Goal: Contribute content: Add original content to the website for others to see

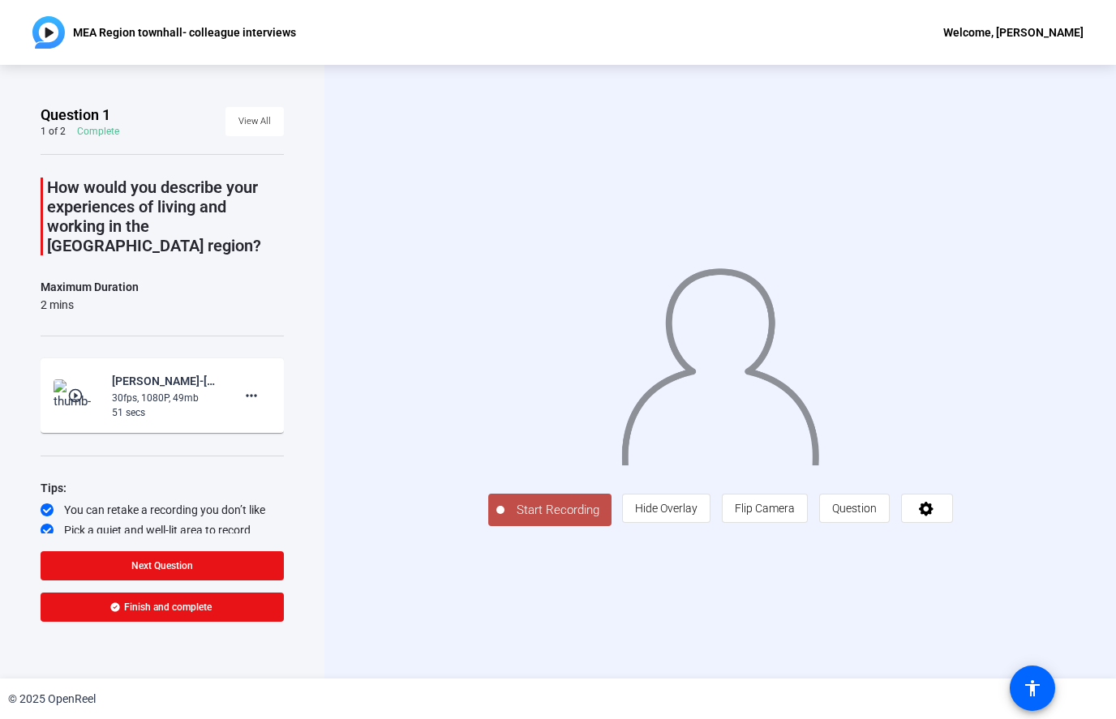
click at [149, 391] on div "30fps, 1080P, 49mb" at bounding box center [166, 398] width 109 height 15
click at [258, 386] on mat-icon "more_horiz" at bounding box center [251, 395] width 19 height 19
click at [340, 291] on div at bounding box center [558, 359] width 1116 height 719
click at [272, 114] on span at bounding box center [254, 121] width 58 height 39
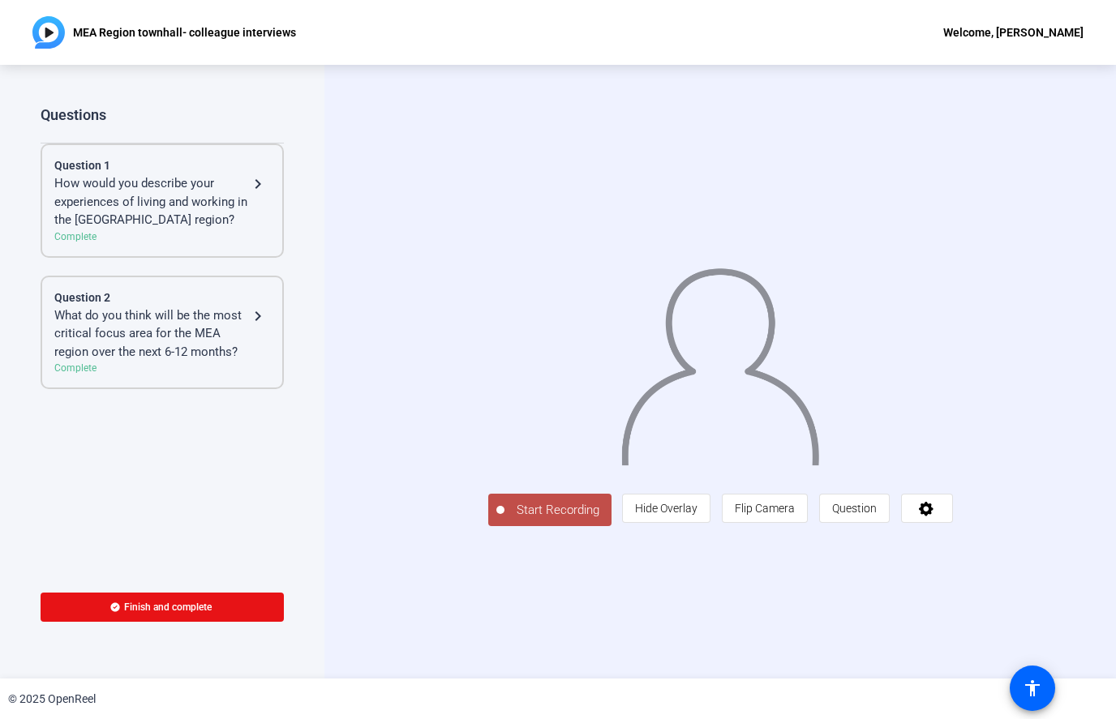
click at [228, 192] on div "How would you describe your experiences of living and working in the [GEOGRAPHI…" at bounding box center [151, 201] width 194 height 55
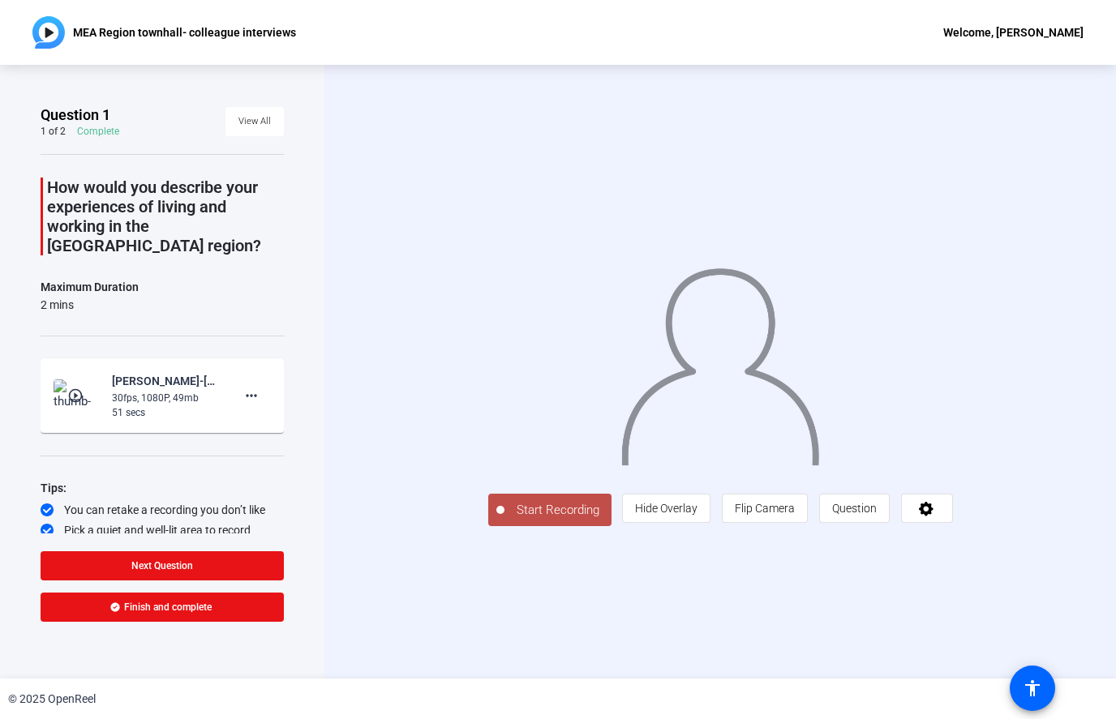
click at [92, 383] on img at bounding box center [78, 395] width 48 height 32
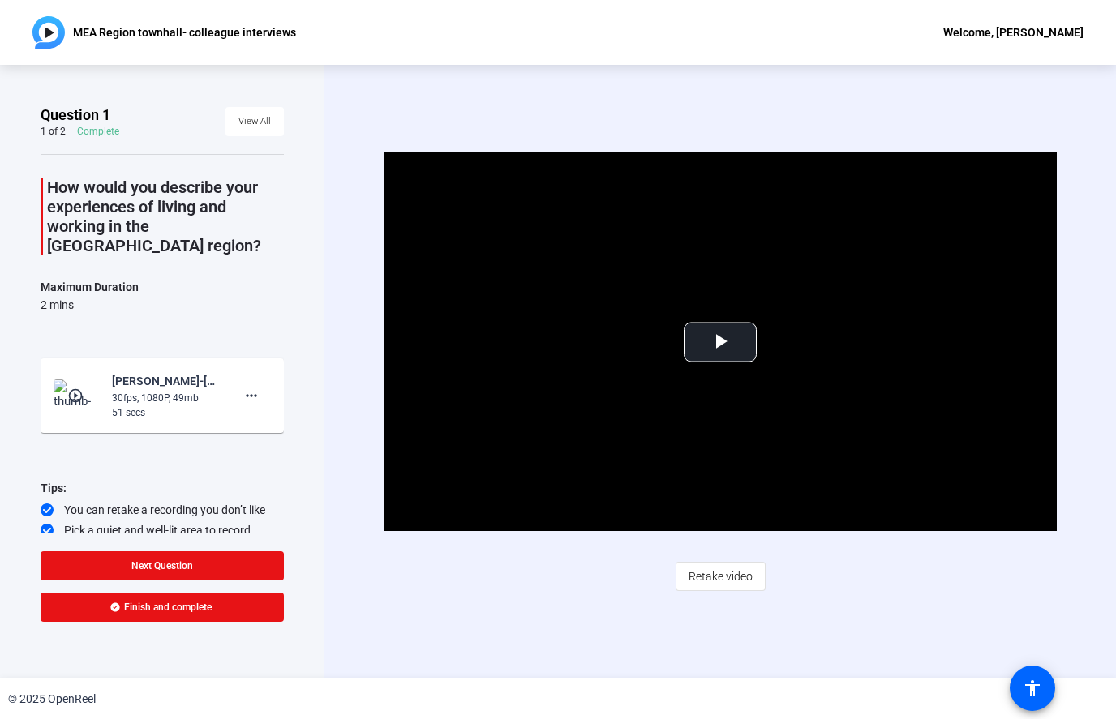
click at [75, 388] on mat-icon "play_circle_outline" at bounding box center [76, 396] width 19 height 16
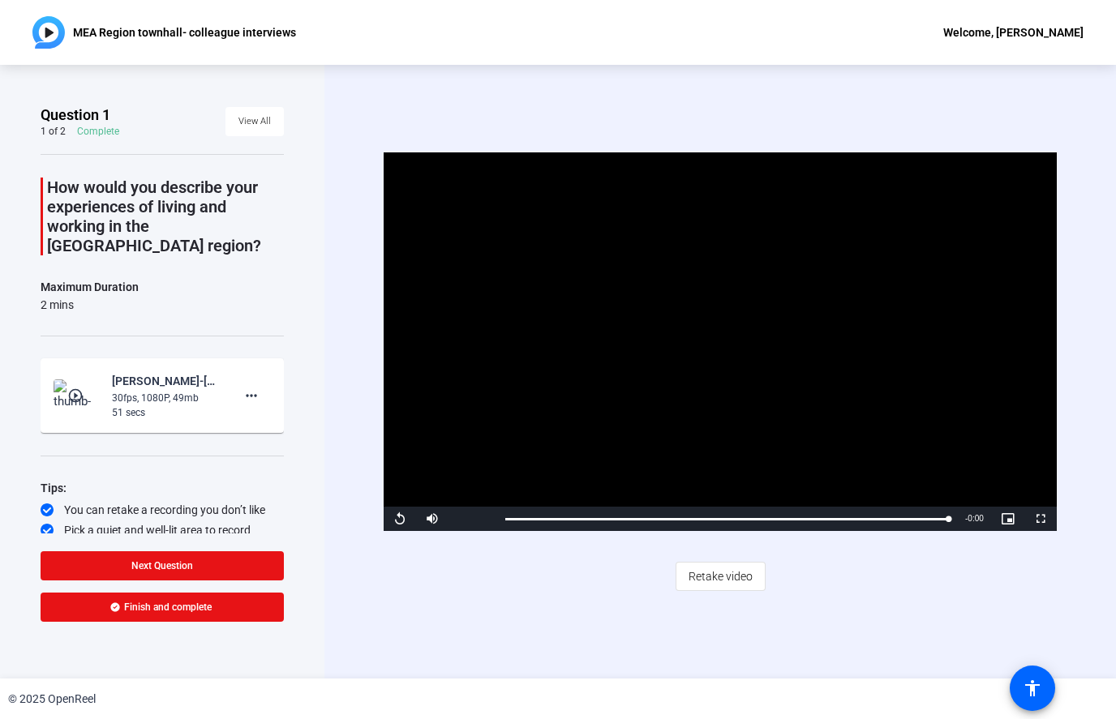
click at [217, 215] on p "How would you describe your experiences of living and working in the [GEOGRAPHI…" at bounding box center [165, 217] width 237 height 78
click at [231, 212] on p "How would you describe your experiences of living and working in the [GEOGRAPHI…" at bounding box center [165, 217] width 237 height 78
click at [227, 564] on span at bounding box center [162, 566] width 243 height 39
click at [89, 392] on img at bounding box center [78, 395] width 48 height 32
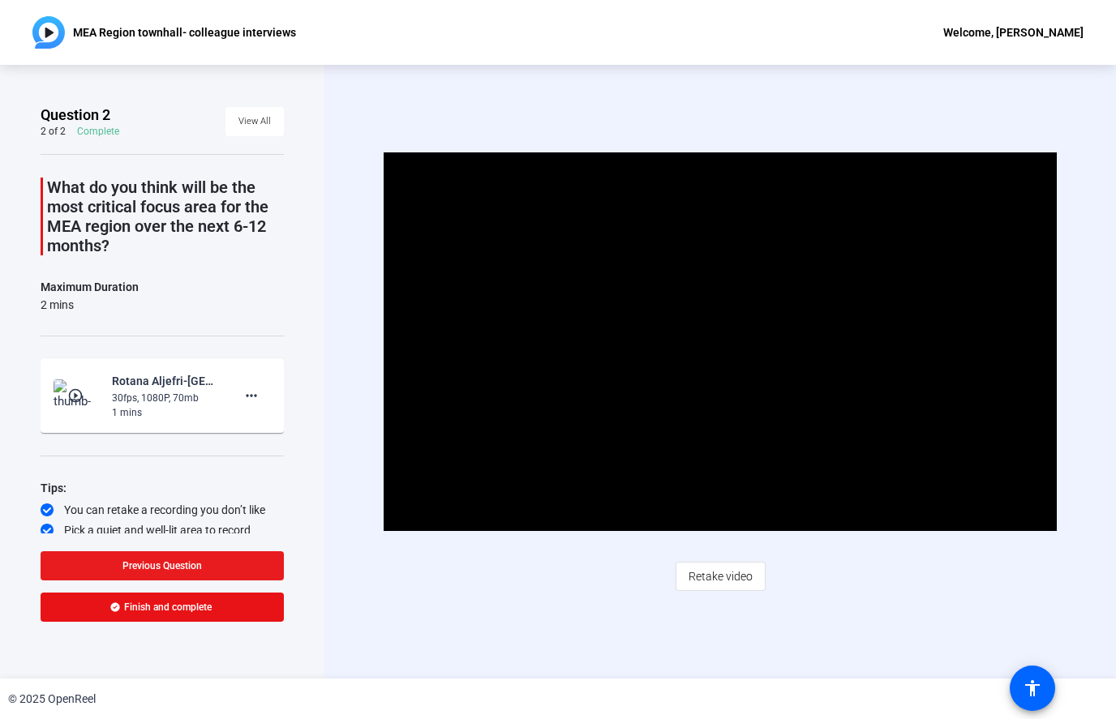
click at [247, 561] on span at bounding box center [162, 566] width 243 height 39
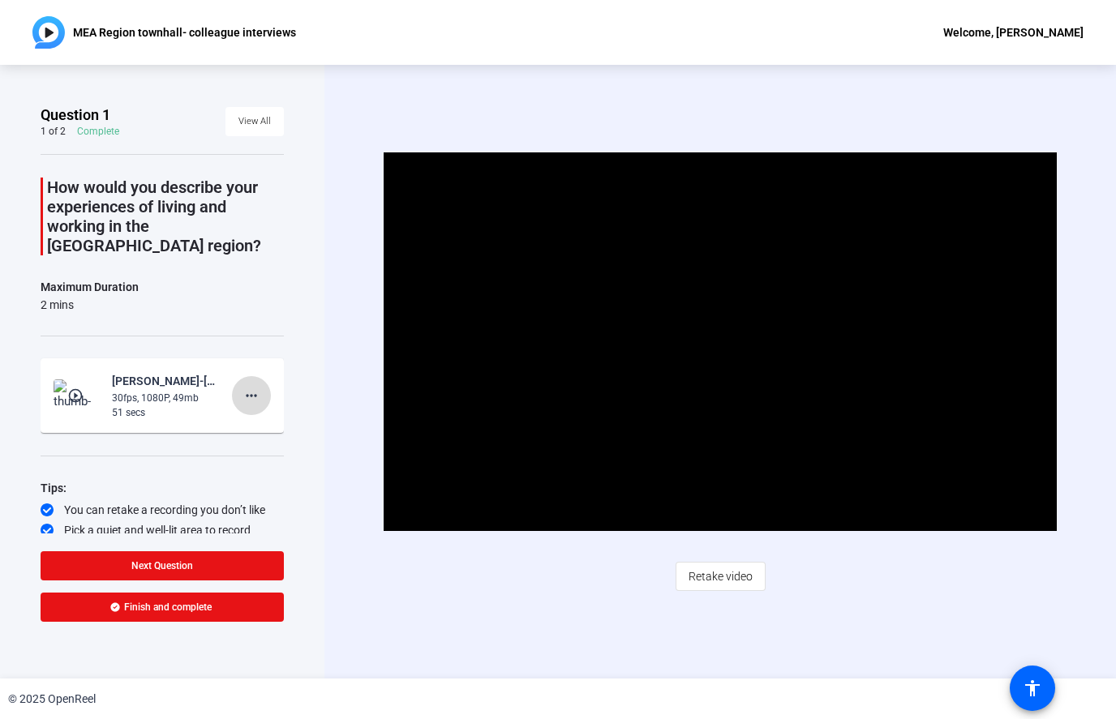
click at [259, 386] on mat-icon "more_horiz" at bounding box center [251, 395] width 19 height 19
click at [259, 432] on span "Retake" at bounding box center [277, 430] width 65 height 19
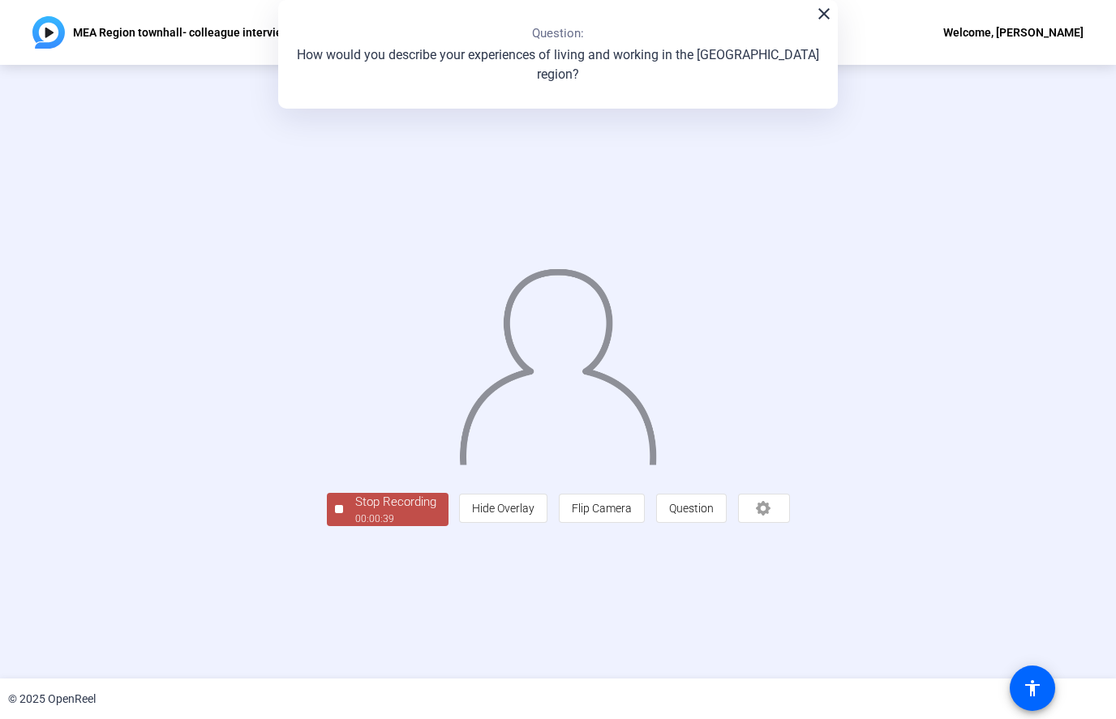
click at [355, 512] on div "Stop Recording" at bounding box center [395, 502] width 81 height 19
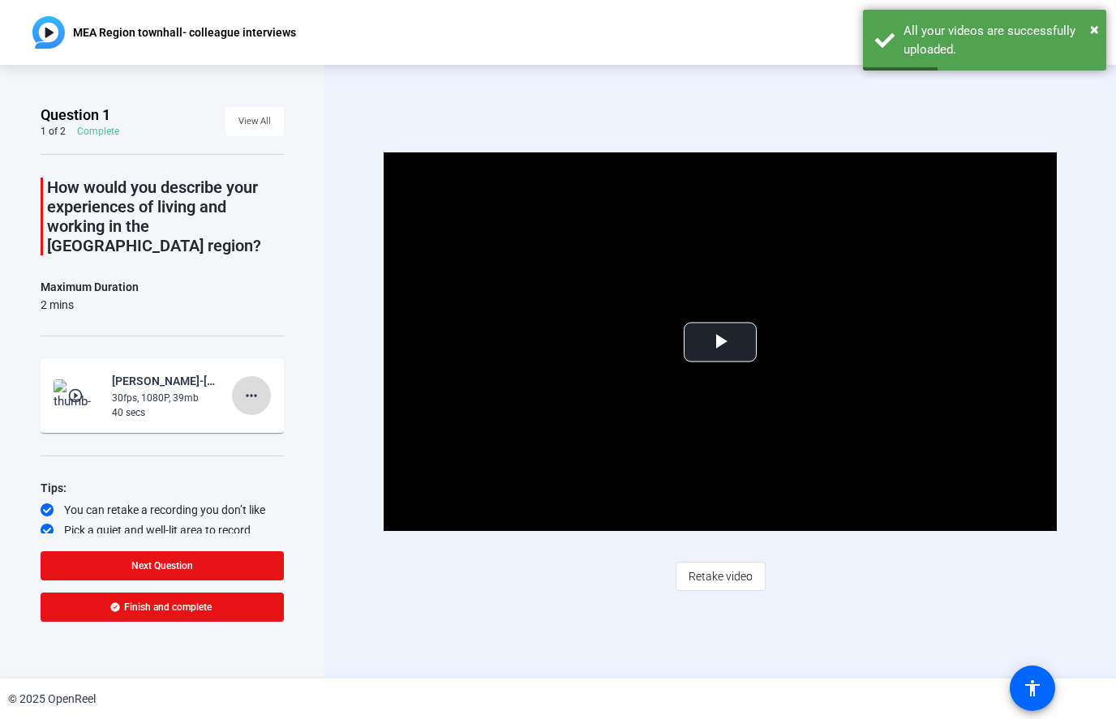
click at [260, 386] on mat-icon "more_horiz" at bounding box center [251, 395] width 19 height 19
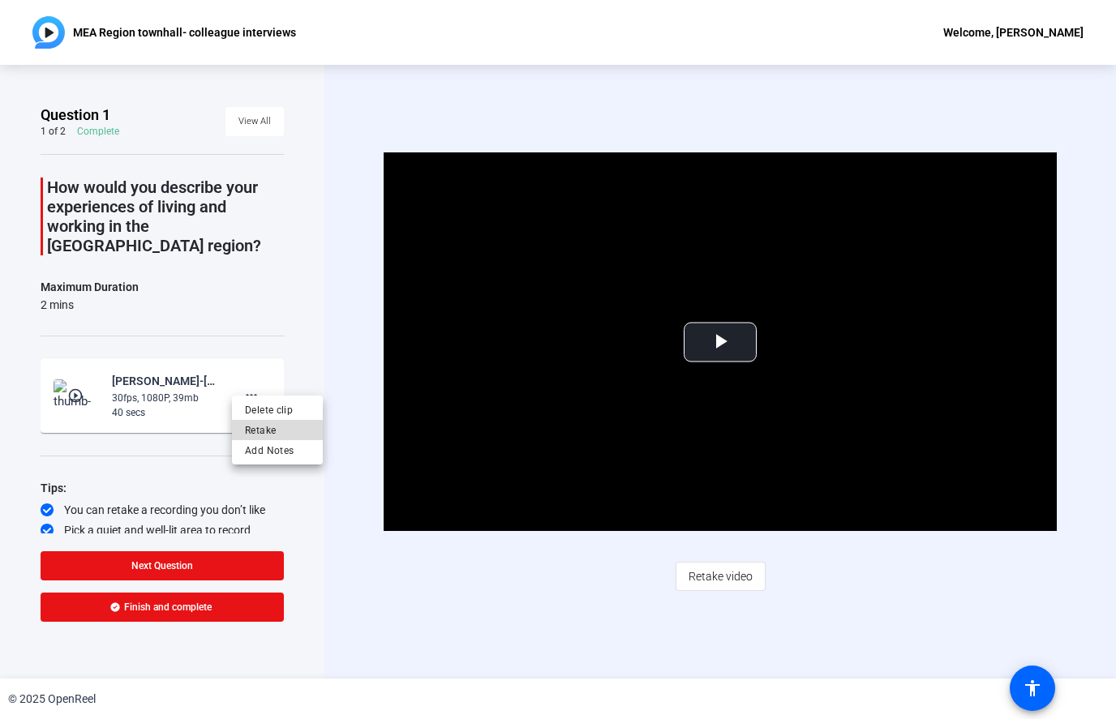
click at [275, 439] on span "Retake" at bounding box center [277, 430] width 65 height 19
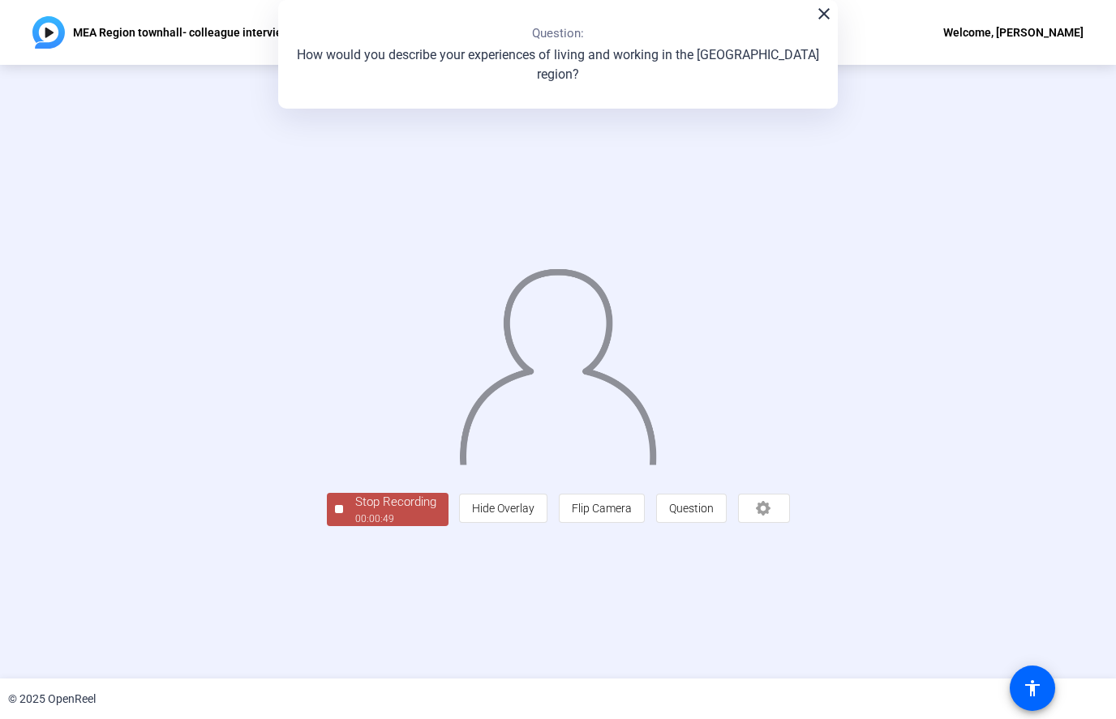
click at [355, 512] on div "Stop Recording" at bounding box center [395, 502] width 81 height 19
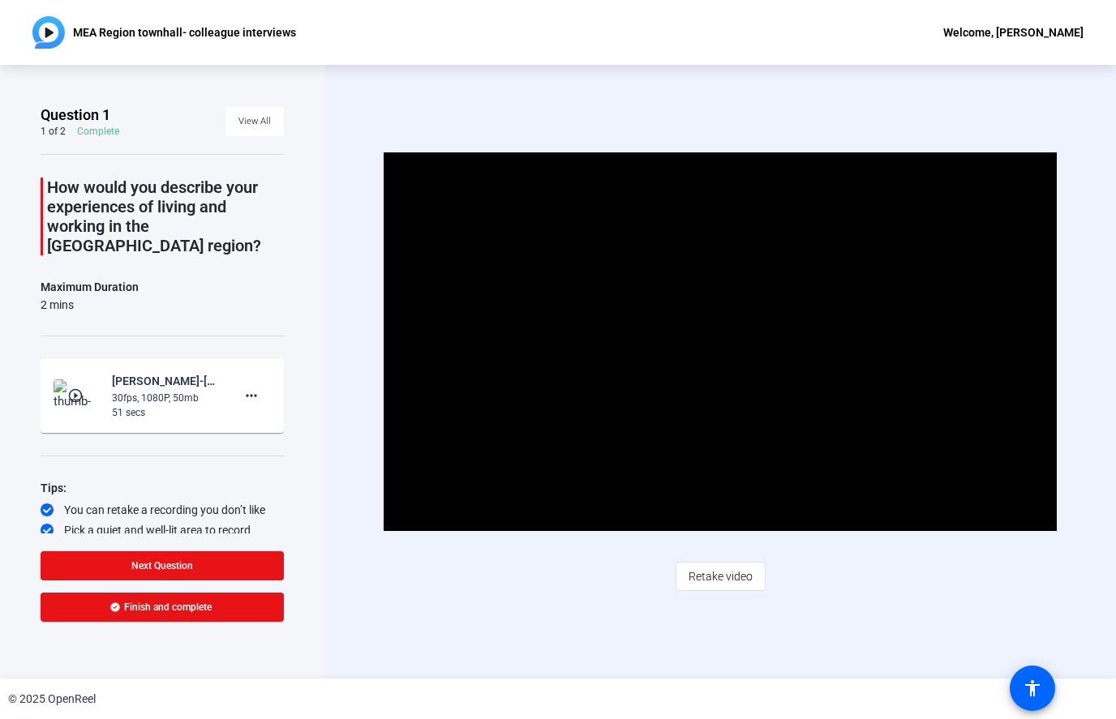
click at [78, 390] on img at bounding box center [78, 395] width 48 height 32
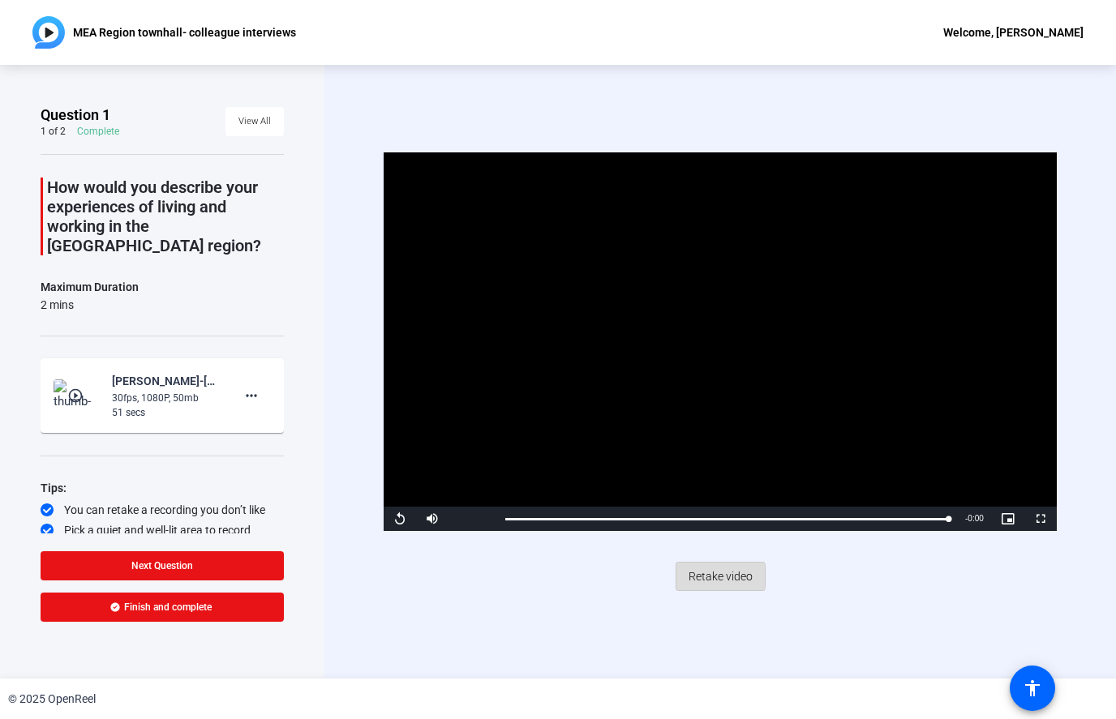
click at [712, 577] on span "Retake video" at bounding box center [720, 576] width 64 height 31
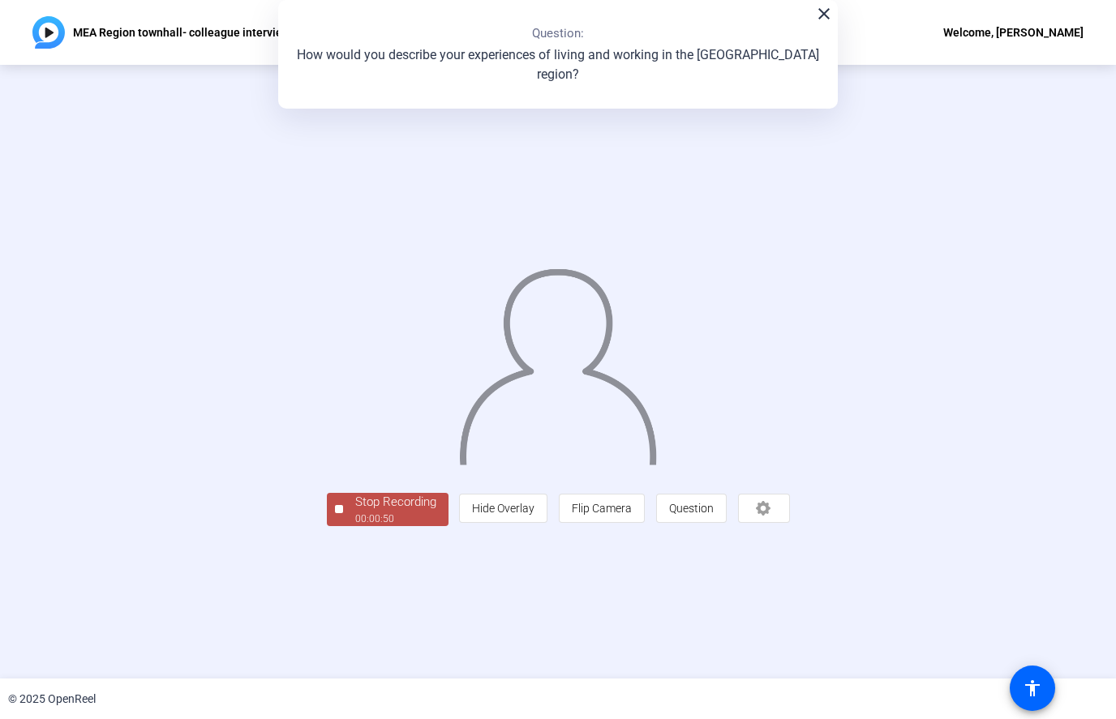
click at [355, 512] on div "Stop Recording" at bounding box center [395, 502] width 81 height 19
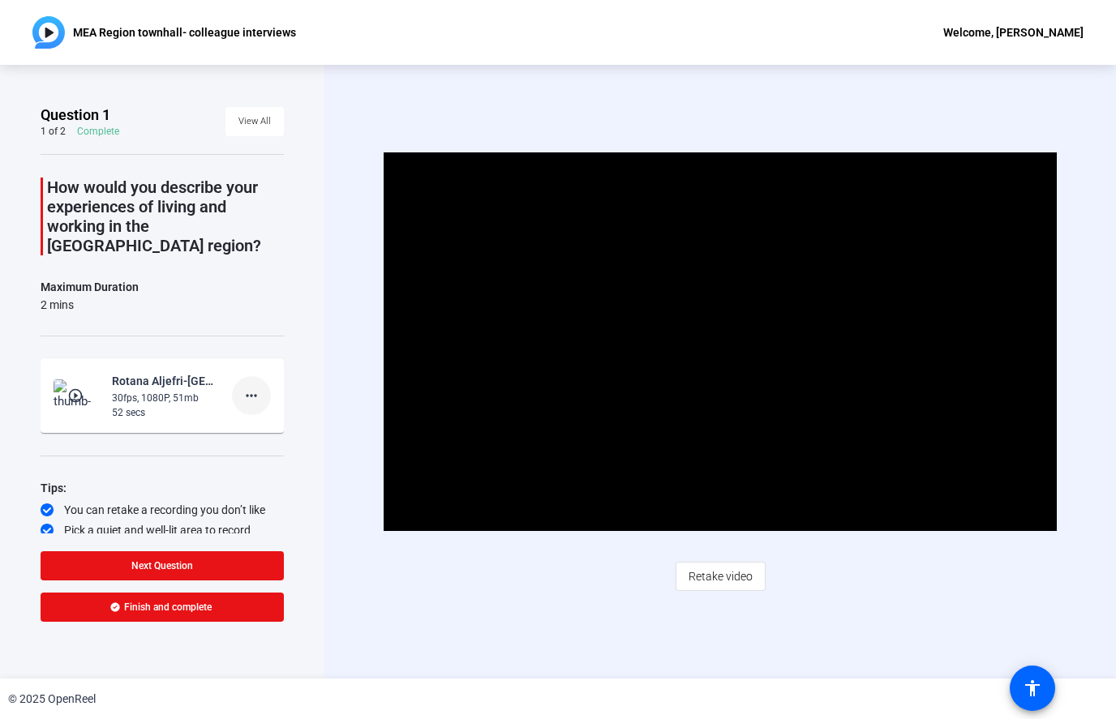
click at [259, 386] on mat-icon "more_horiz" at bounding box center [251, 395] width 19 height 19
click at [286, 409] on span "Delete clip" at bounding box center [277, 410] width 65 height 19
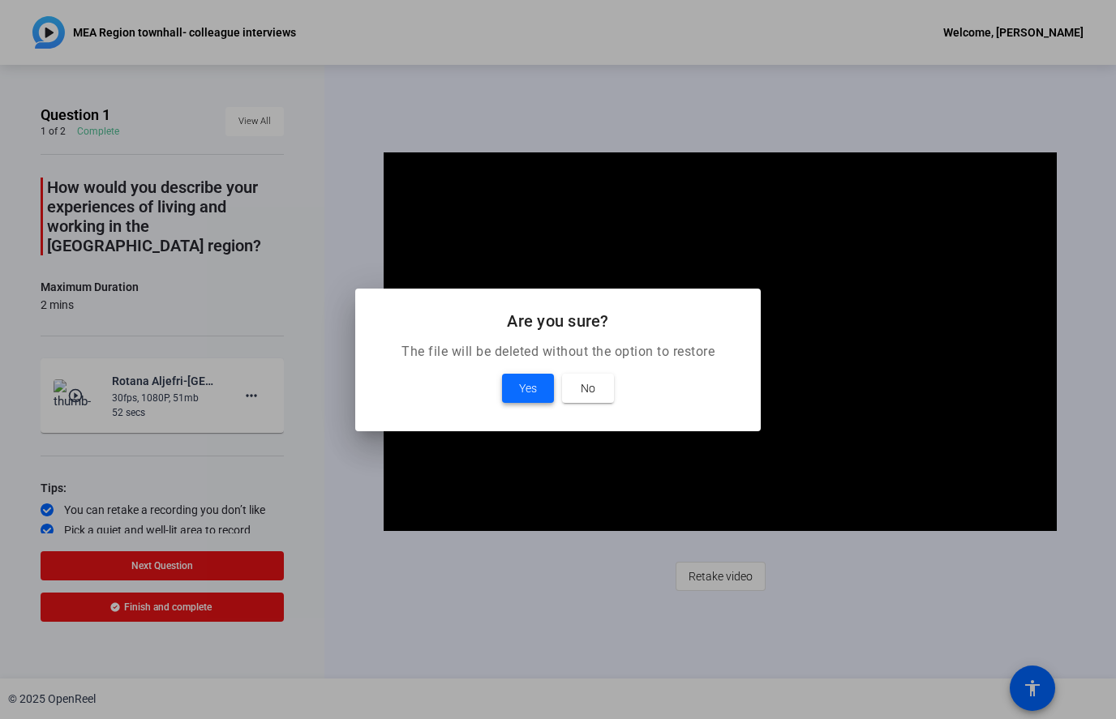
click at [520, 408] on span at bounding box center [528, 388] width 52 height 39
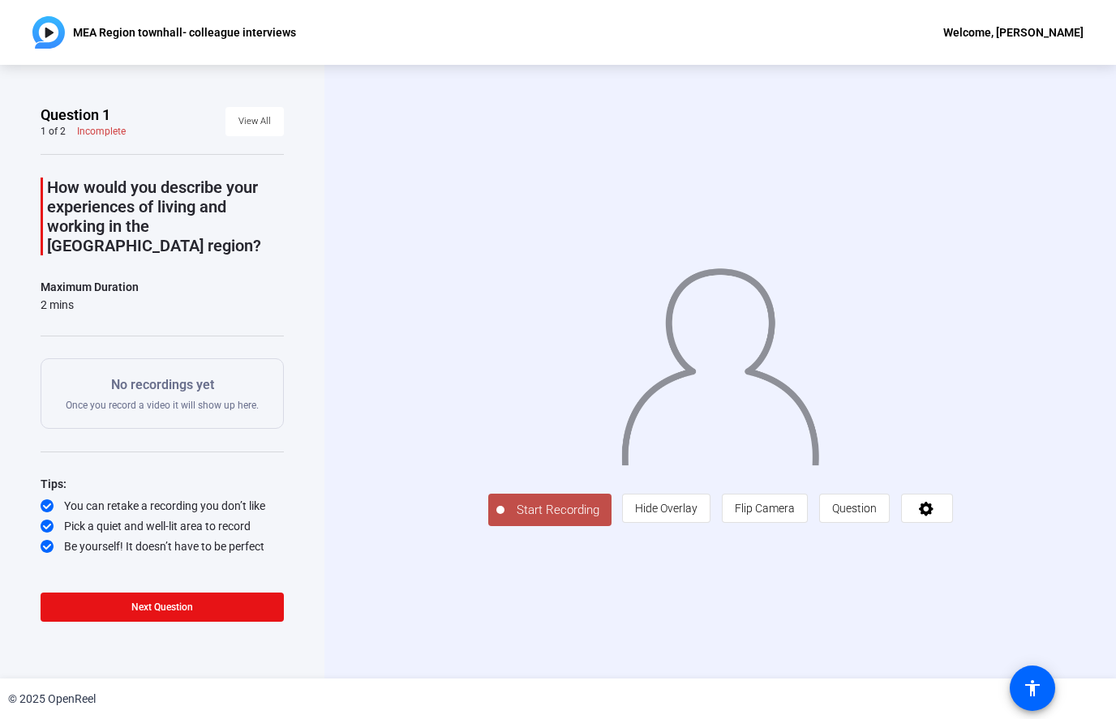
click at [504, 520] on span "Start Recording" at bounding box center [557, 510] width 107 height 19
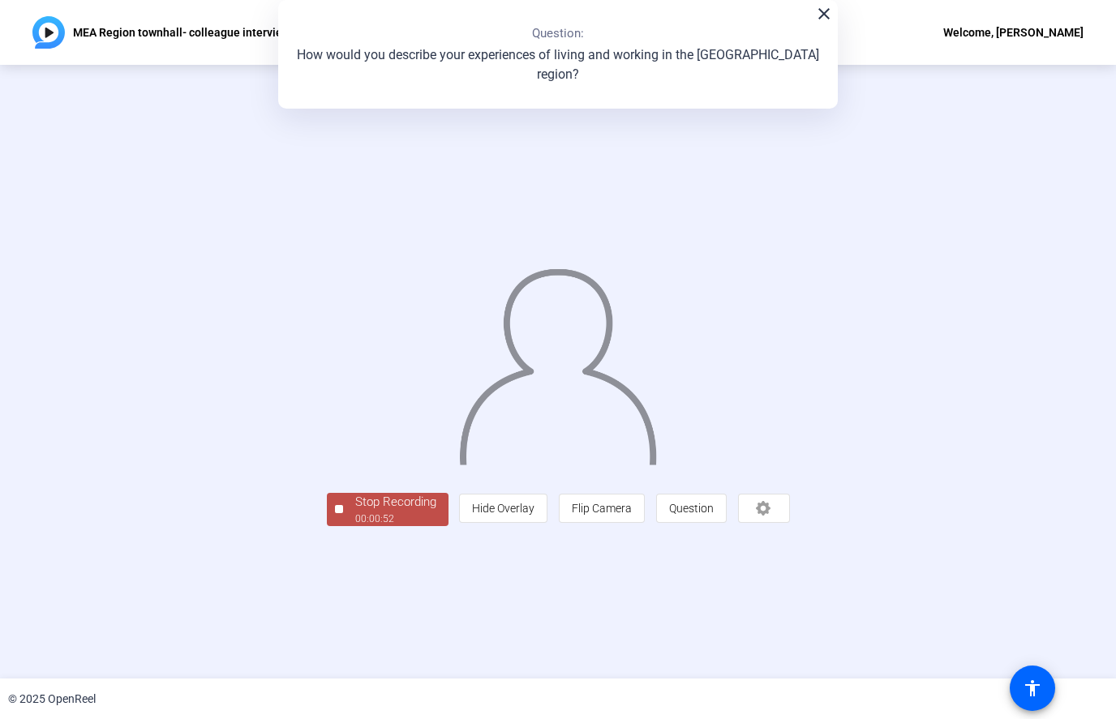
click at [355, 526] on div "00:00:52" at bounding box center [395, 519] width 81 height 15
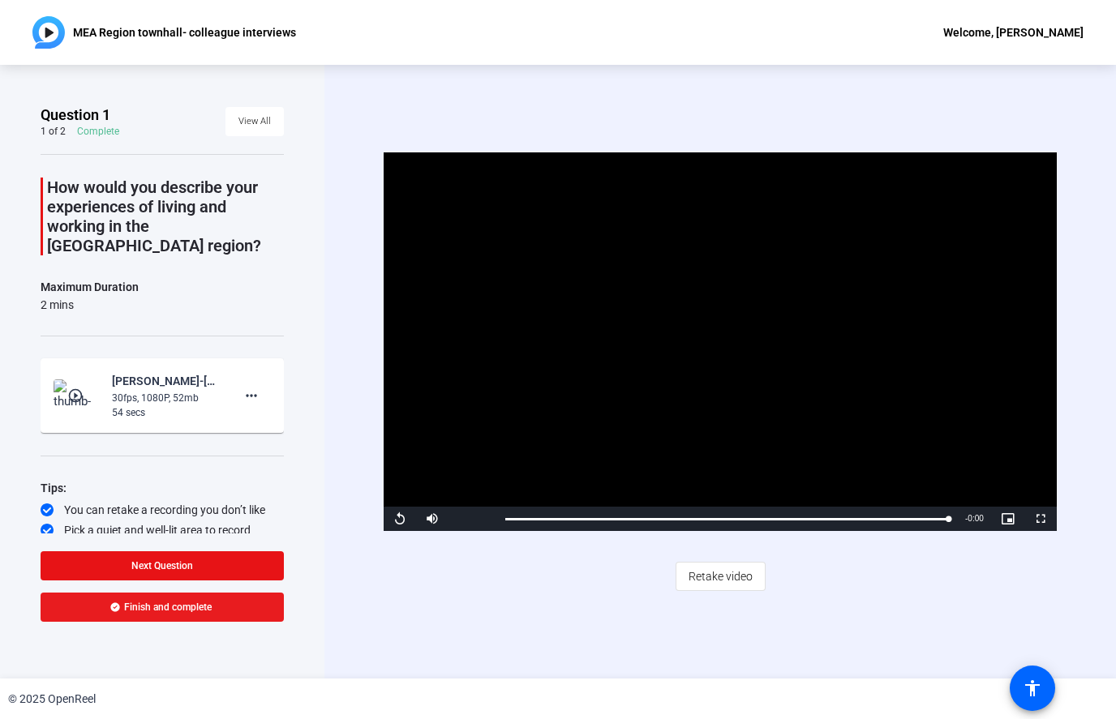
click at [160, 611] on span "Finish and complete" at bounding box center [168, 607] width 88 height 13
